Goal: Information Seeking & Learning: Learn about a topic

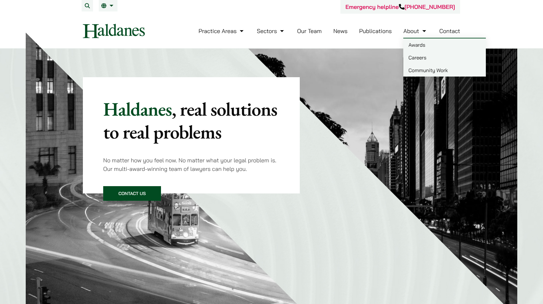
click at [419, 60] on link "Careers" at bounding box center [444, 57] width 83 height 13
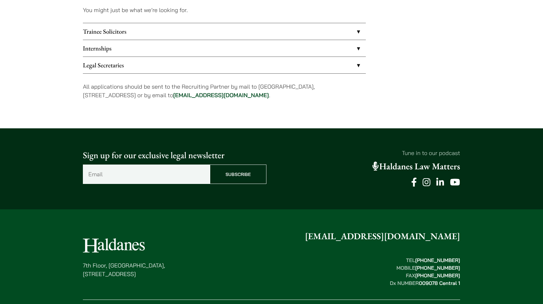
scroll to position [499, 0]
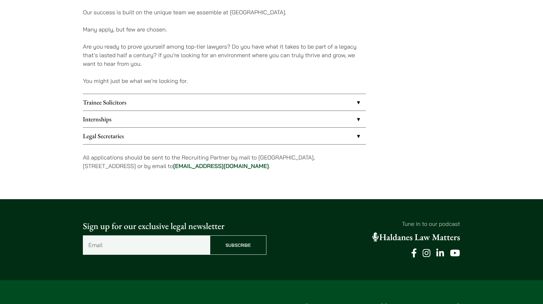
click at [311, 119] on link "Internships" at bounding box center [224, 119] width 283 height 17
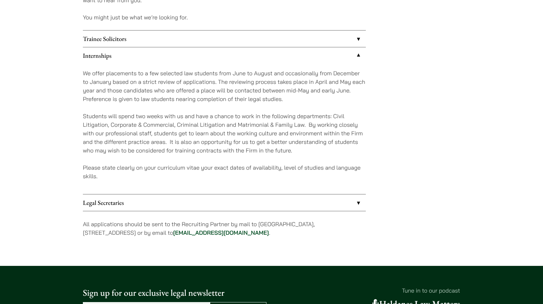
scroll to position [564, 0]
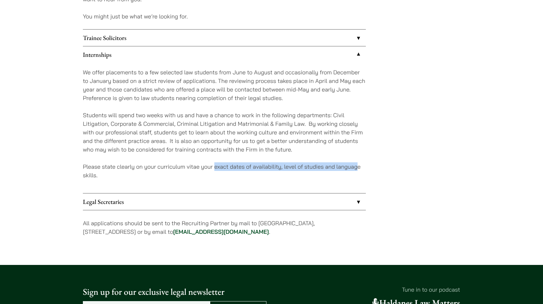
drag, startPoint x: 215, startPoint y: 167, endPoint x: 357, endPoint y: 165, distance: 142.5
click at [357, 165] on p "Please state clearly on your curriculum vitae your exact dates of availability,…" at bounding box center [224, 170] width 283 height 17
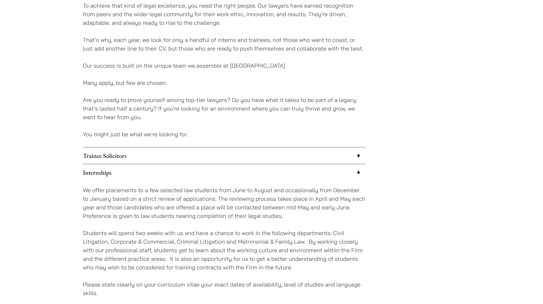
scroll to position [445, 0]
drag, startPoint x: 84, startPoint y: 85, endPoint x: 167, endPoint y: 86, distance: 82.9
click at [167, 86] on p "Many apply, but few are chosen." at bounding box center [224, 83] width 283 height 9
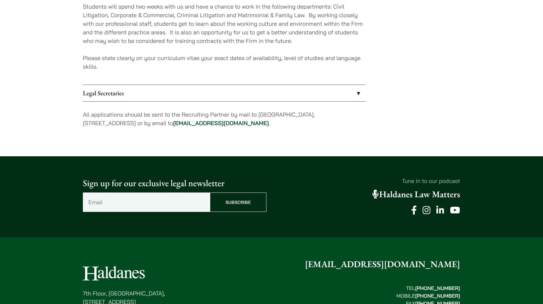
scroll to position [673, 0]
